Goal: Task Accomplishment & Management: Manage account settings

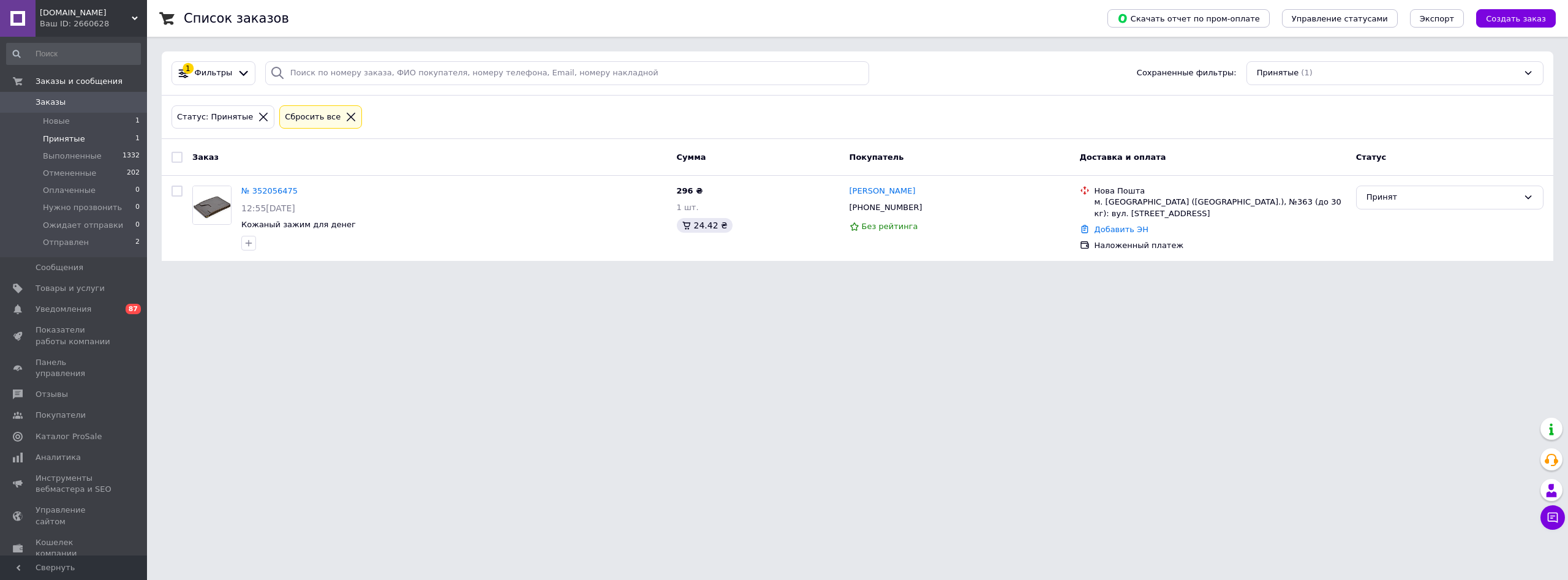
click at [77, 142] on span "Принятые" at bounding box center [64, 139] width 42 height 11
click at [69, 118] on li "Новые 1" at bounding box center [74, 121] width 147 height 17
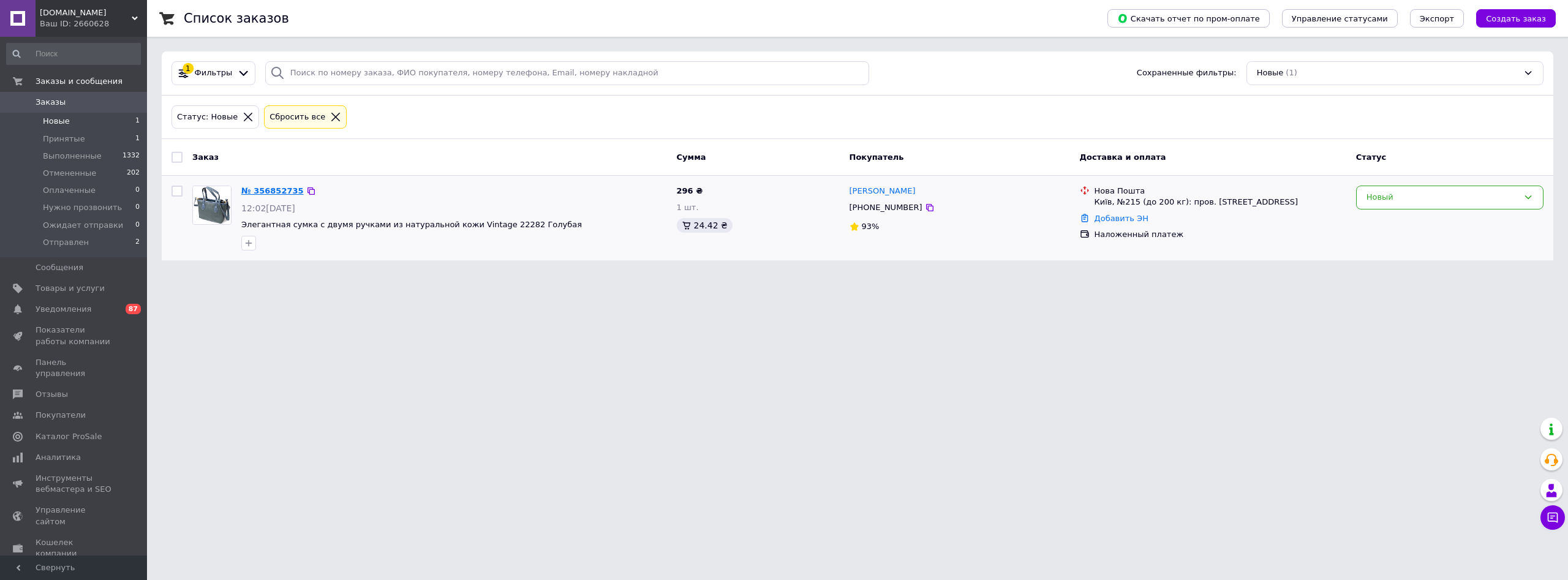
click at [282, 189] on link "№ 356852735" at bounding box center [273, 190] width 62 height 9
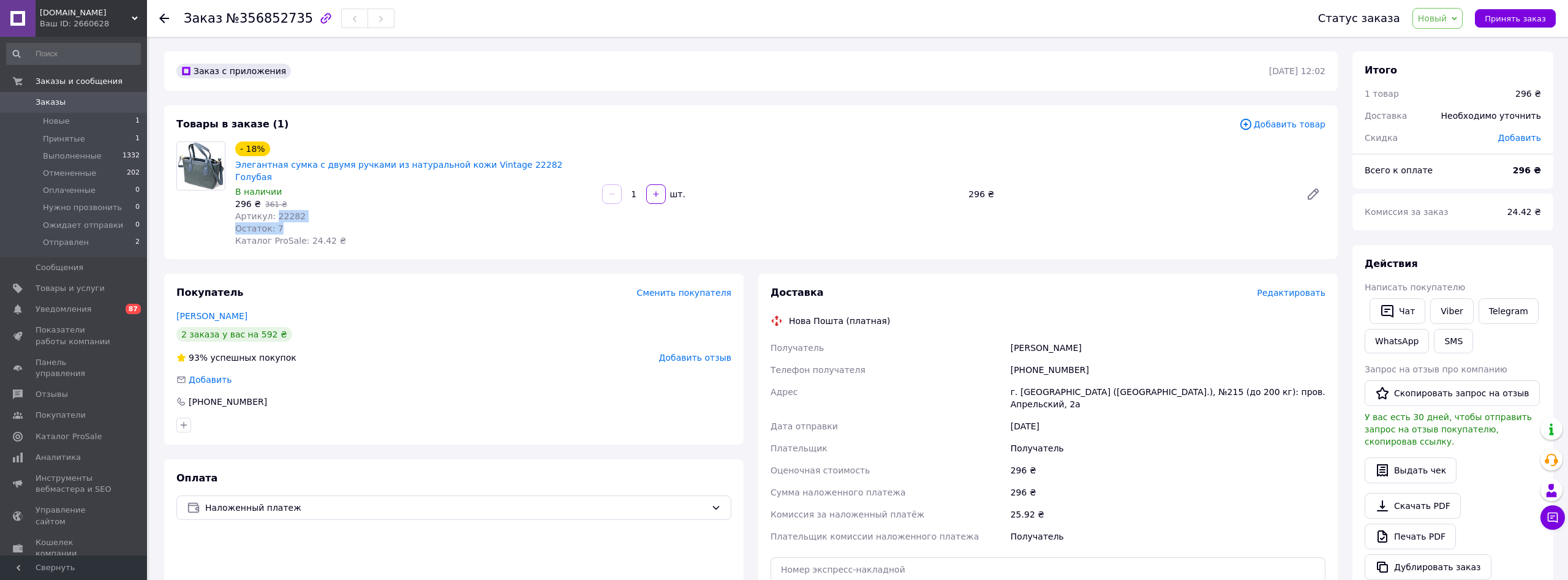
drag, startPoint x: 273, startPoint y: 189, endPoint x: 293, endPoint y: 195, distance: 20.9
click at [293, 195] on div "- 18% Элегантная сумка с двумя ручками из натуральной кожи Vintage 22282 Голуба…" at bounding box center [414, 194] width 367 height 110
click at [286, 211] on span "Артикул: 22282" at bounding box center [270, 216] width 71 height 10
drag, startPoint x: 272, startPoint y: 186, endPoint x: 293, endPoint y: 193, distance: 22.1
click at [293, 211] on span "Артикул: 22282" at bounding box center [270, 216] width 71 height 10
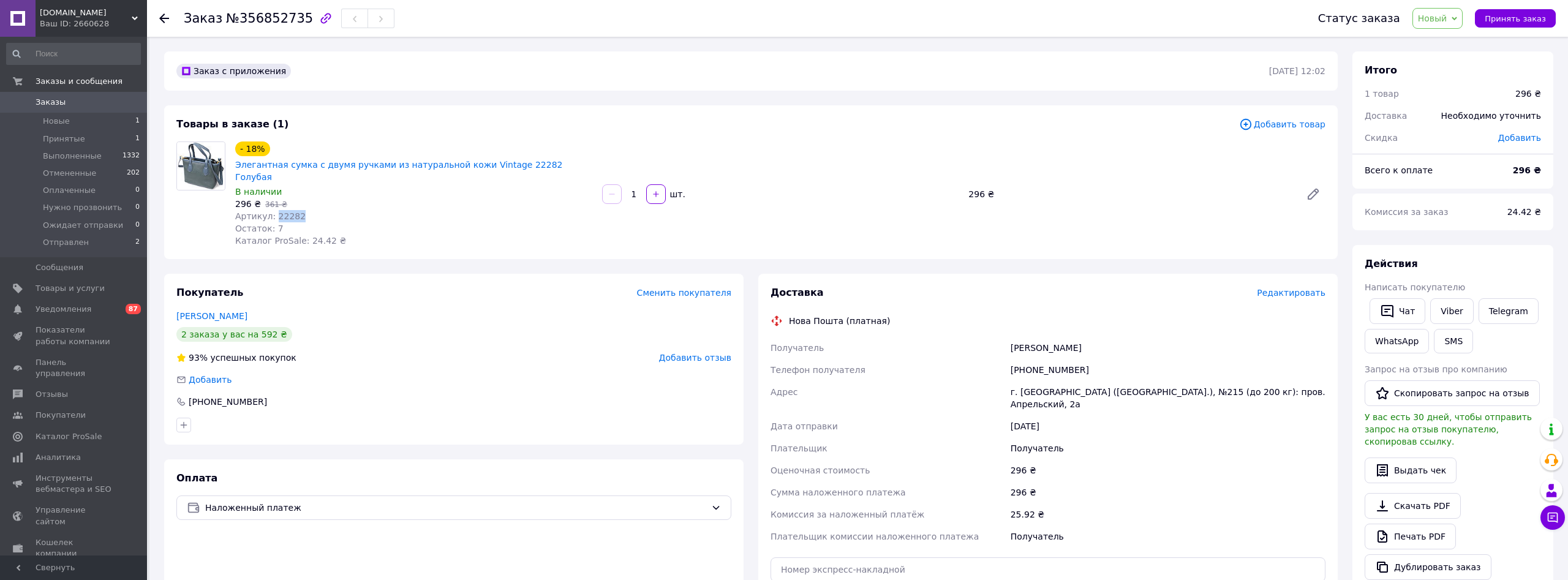
copy span "22282"
click at [214, 311] on link "Горелкина Лариса" at bounding box center [212, 316] width 71 height 10
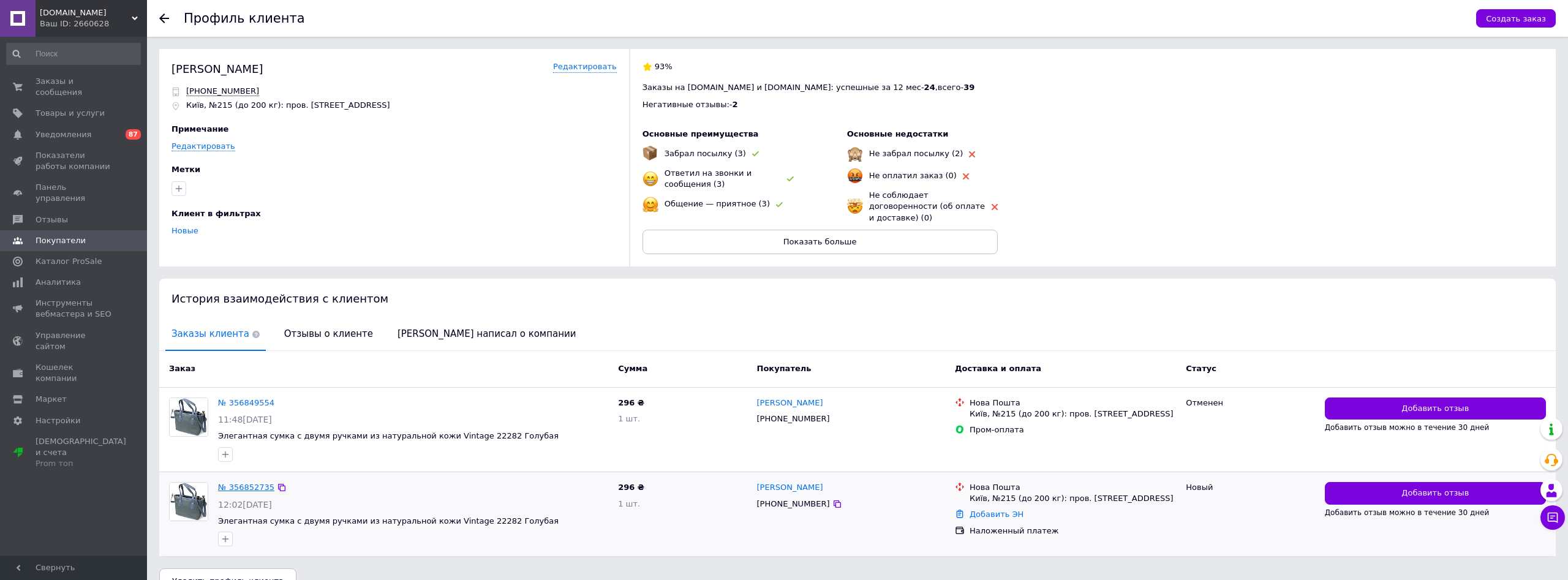
click at [237, 483] on link "№ 356852735" at bounding box center [246, 487] width 56 height 9
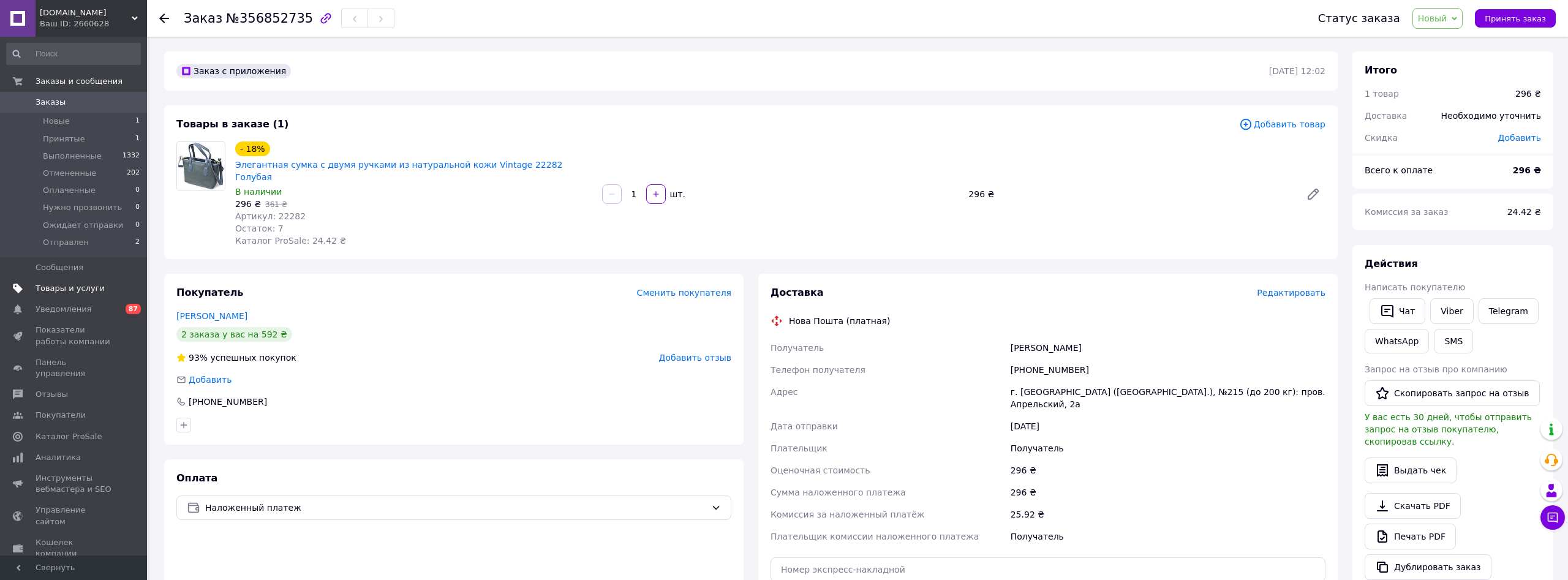
click at [57, 288] on span "Товары и услуги" at bounding box center [70, 289] width 69 height 11
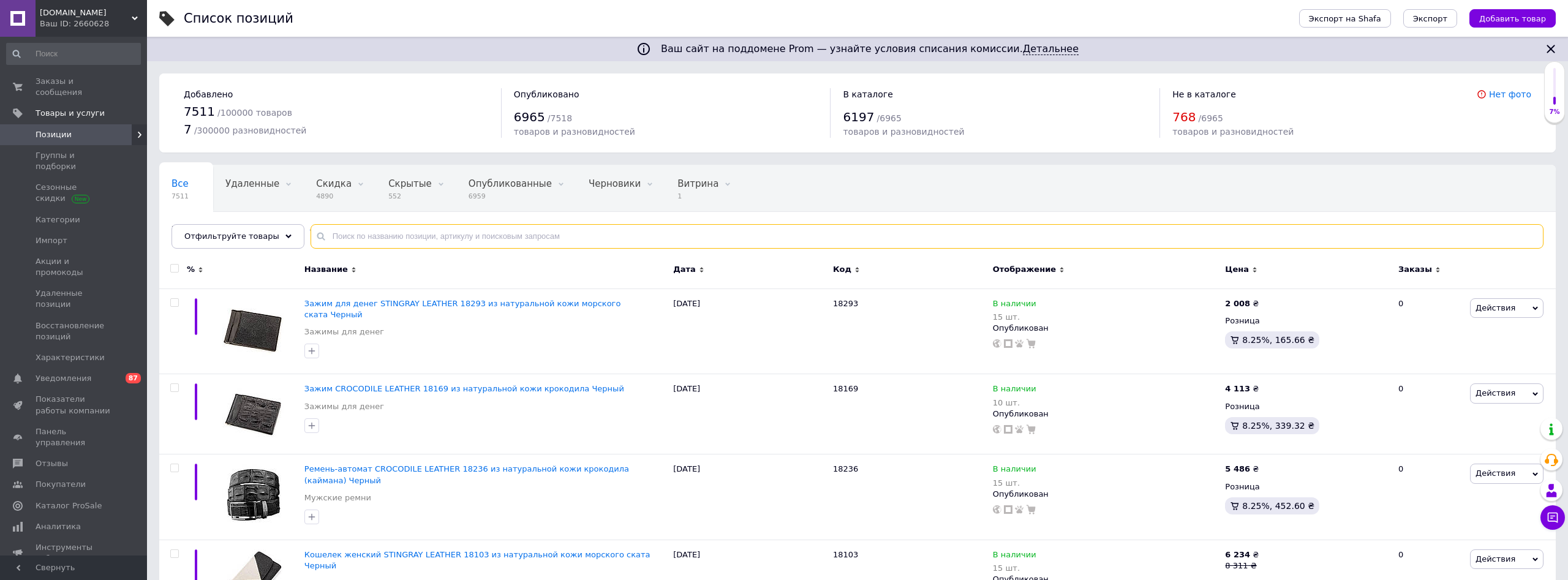
click at [341, 242] on input "text" at bounding box center [927, 236] width 1233 height 24
paste input "22282"
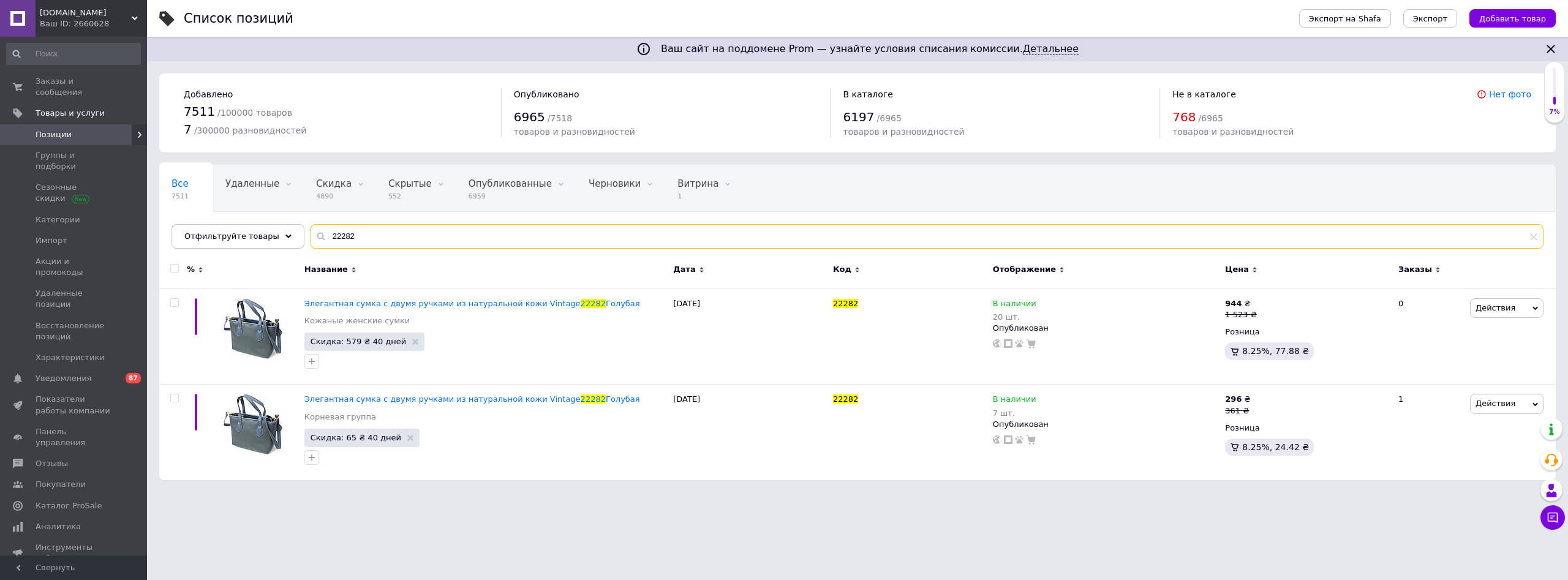
type input "22282"
